Goal: Information Seeking & Learning: Find specific fact

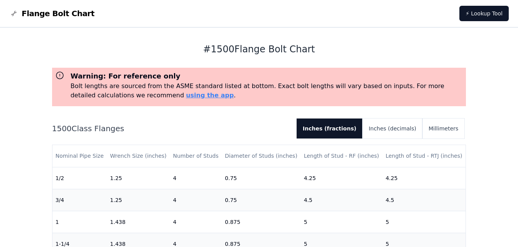
drag, startPoint x: 345, startPoint y: 37, endPoint x: 383, endPoint y: 35, distance: 37.8
click at [369, 32] on div "# 1500 Flange Bolt Chart Warning: For reference only Bolt lengths are sourced f…" at bounding box center [259, 178] width 414 height 301
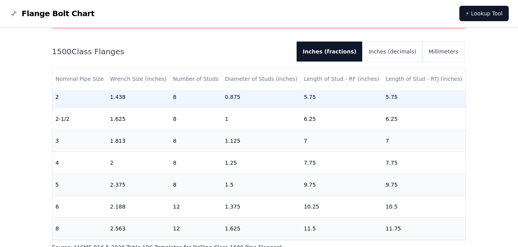
scroll to position [154, 0]
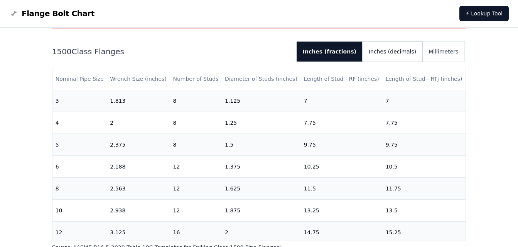
click at [397, 52] on button "Inches (decimals)" at bounding box center [392, 52] width 60 height 20
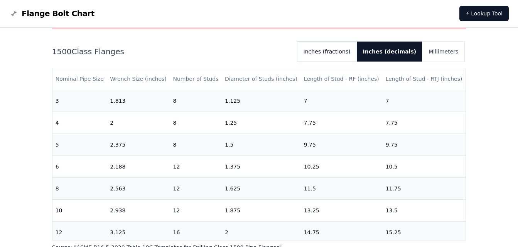
click at [346, 52] on button "Inches (fractions)" at bounding box center [326, 52] width 59 height 20
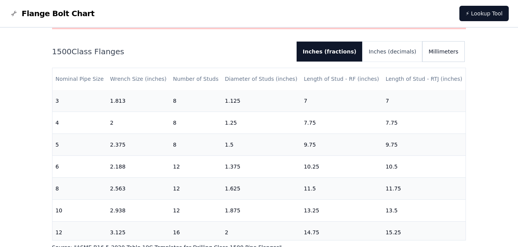
click at [447, 42] on div "Warning: For reference only Bolt lengths are sourced from the ASME standard lis…" at bounding box center [259, 121] width 414 height 261
drag, startPoint x: 446, startPoint y: 43, endPoint x: 439, endPoint y: 49, distance: 9.5
click at [439, 49] on button "Millimeters" at bounding box center [443, 52] width 42 height 20
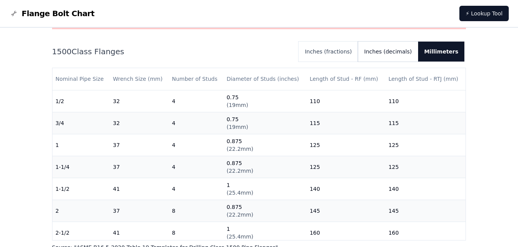
click at [388, 50] on button "Inches (decimals)" at bounding box center [388, 52] width 60 height 20
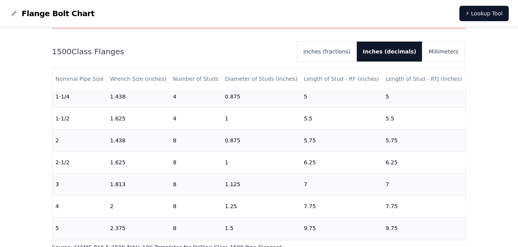
scroll to position [77, 0]
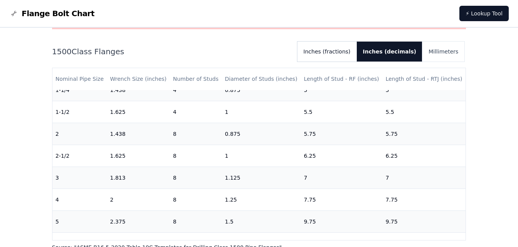
click at [329, 55] on button "Inches (fractions)" at bounding box center [326, 52] width 59 height 20
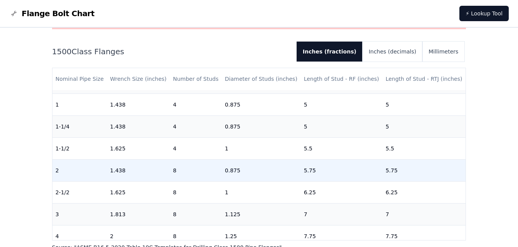
scroll to position [39, 0]
